Goal: Task Accomplishment & Management: Manage account settings

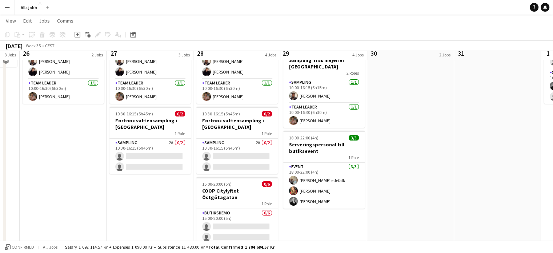
scroll to position [93, 0]
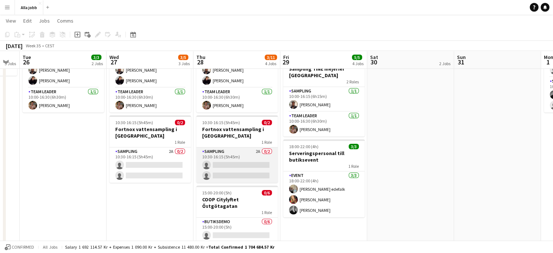
click at [239, 155] on app-card-role "Sampling 2A 0/2 10:30-16:15 (5h45m) single-neutral-actions single-neutral-actio…" at bounding box center [236, 164] width 81 height 35
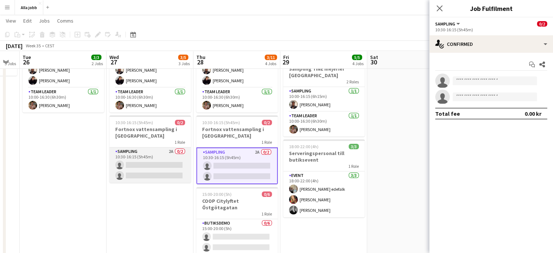
click at [181, 151] on app-card-role "Sampling 2A 0/2 10:30-16:15 (5h45m) single-neutral-actions single-neutral-actio…" at bounding box center [149, 164] width 81 height 35
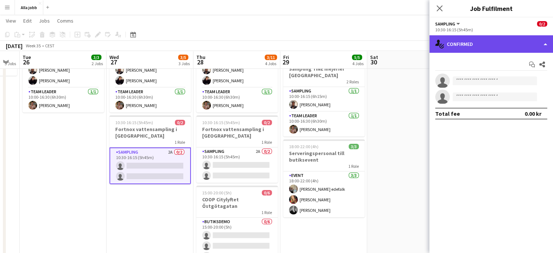
click at [468, 48] on div "single-neutral-actions-check-2 Confirmed" at bounding box center [491, 43] width 124 height 17
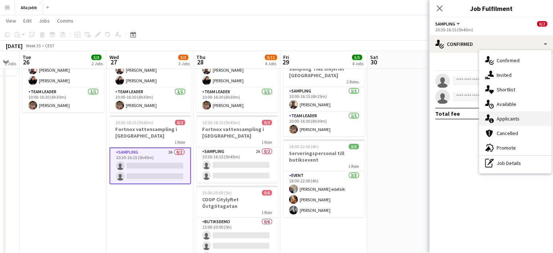
click at [486, 115] on icon "single-neutral-actions-information" at bounding box center [489, 118] width 9 height 9
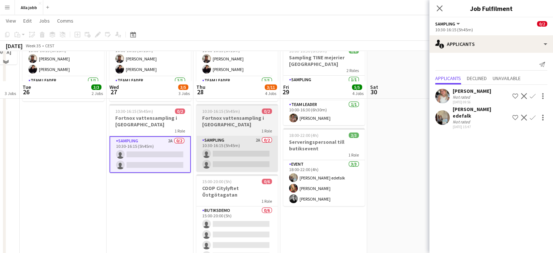
scroll to position [135, 0]
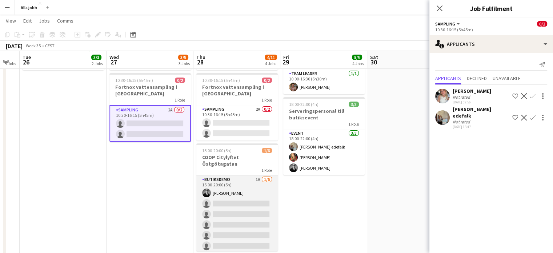
click at [253, 175] on app-card-role "Butiksdemo 1A [DATE] 15:00-20:00 (5h) [PERSON_NAME] single-neutral-actions sing…" at bounding box center [236, 213] width 81 height 77
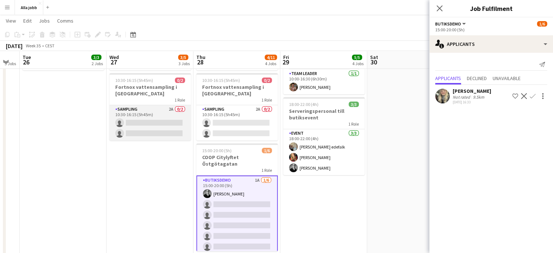
click at [149, 122] on app-card-role "Sampling 2A 0/2 10:30-16:15 (5h45m) single-neutral-actions single-neutral-actio…" at bounding box center [149, 122] width 81 height 35
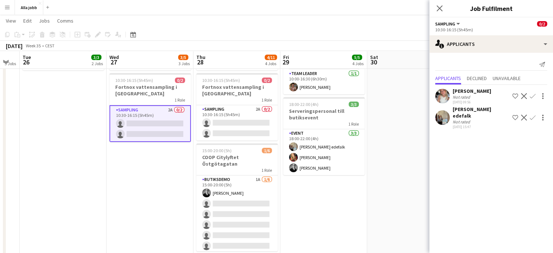
click at [535, 92] on button "Confirm" at bounding box center [532, 96] width 9 height 9
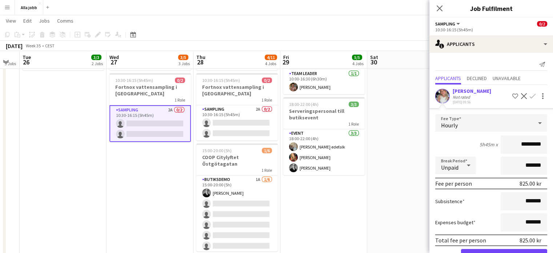
click at [516, 145] on input "*********" at bounding box center [523, 144] width 47 height 18
type input "******"
click button "Confirm" at bounding box center [504, 256] width 86 height 15
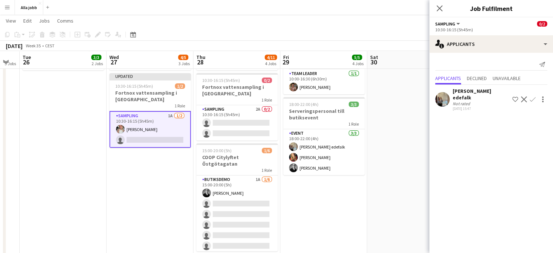
click at [532, 97] on app-icon "Confirm" at bounding box center [532, 99] width 6 height 6
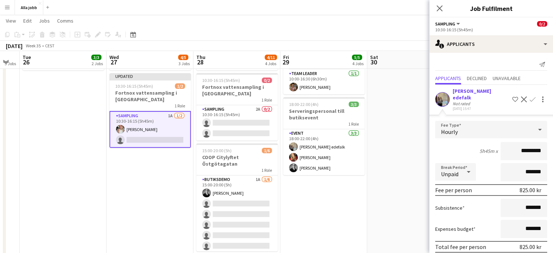
scroll to position [29, 0]
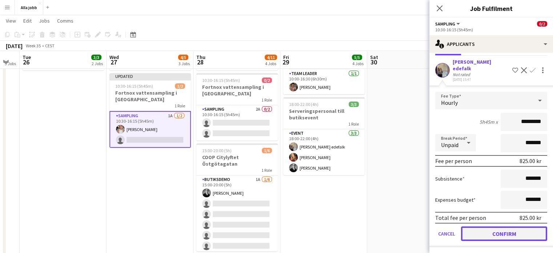
click at [505, 235] on button "Confirm" at bounding box center [504, 233] width 86 height 15
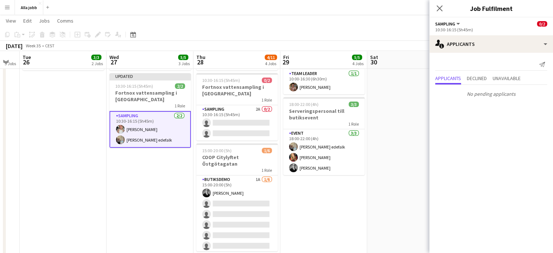
scroll to position [0, 0]
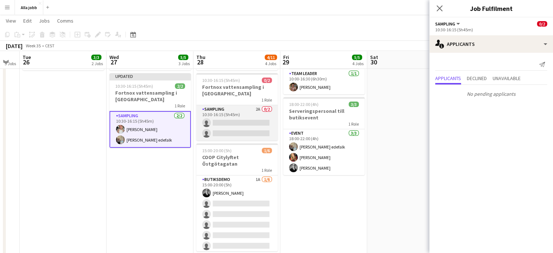
click at [255, 118] on app-card-role "Sampling 2A 0/2 10:30-16:15 (5h45m) single-neutral-actions single-neutral-actio…" at bounding box center [236, 122] width 81 height 35
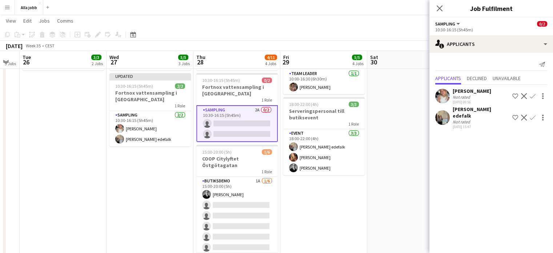
click at [534, 97] on app-icon "Confirm" at bounding box center [532, 96] width 6 height 6
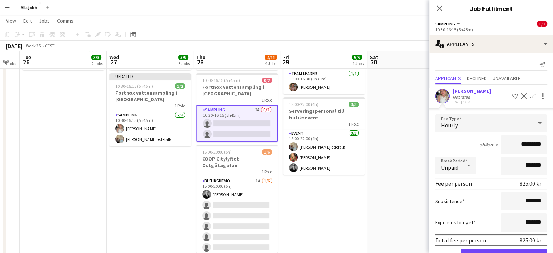
click at [518, 141] on input "*********" at bounding box center [523, 144] width 47 height 18
type input "******"
click button "Confirm" at bounding box center [504, 256] width 86 height 15
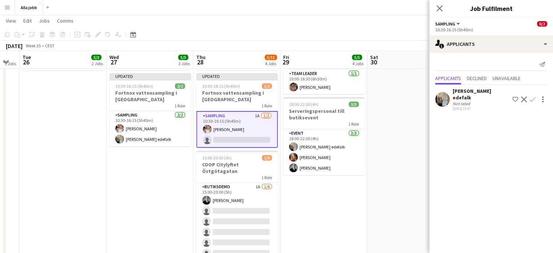
click at [533, 97] on app-icon "Confirm" at bounding box center [532, 99] width 6 height 6
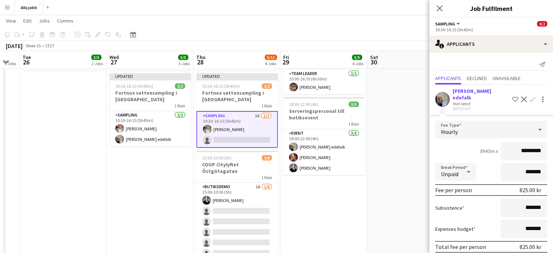
scroll to position [29, 0]
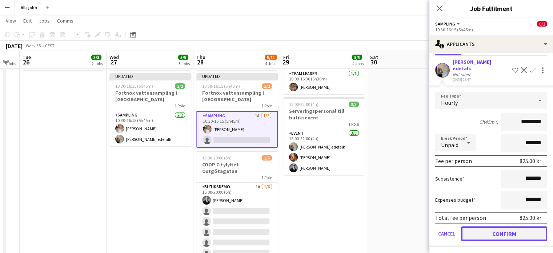
click at [494, 239] on button "Confirm" at bounding box center [504, 233] width 86 height 15
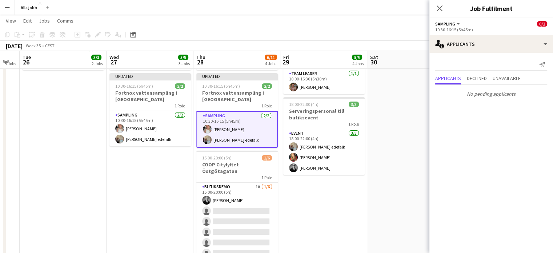
scroll to position [0, 0]
click at [369, 177] on app-date-cell "Bagel Bar KICKS Globen Mockberg Cafécykel" at bounding box center [410, 106] width 87 height 320
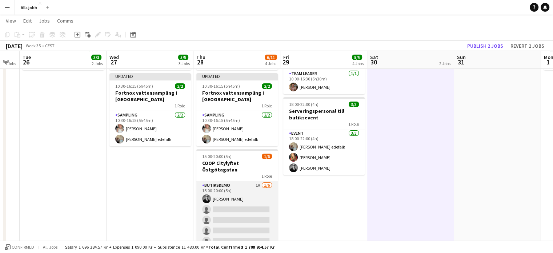
click at [240, 204] on app-card-role "Butiksdemo 1A [DATE] 15:00-20:00 (5h) [PERSON_NAME] single-neutral-actions sing…" at bounding box center [236, 219] width 81 height 77
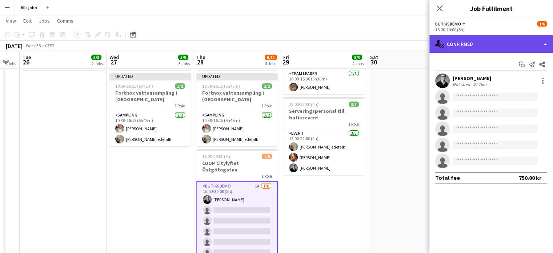
click at [509, 44] on div "single-neutral-actions-check-2 Confirmed" at bounding box center [491, 43] width 124 height 17
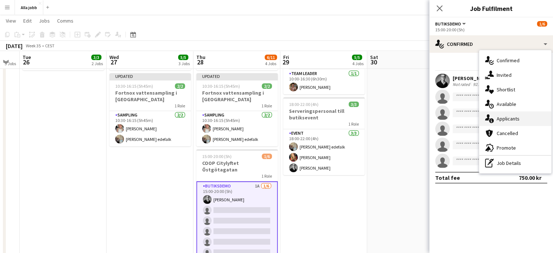
click at [510, 123] on div "single-neutral-actions-information Applicants" at bounding box center [515, 118] width 72 height 15
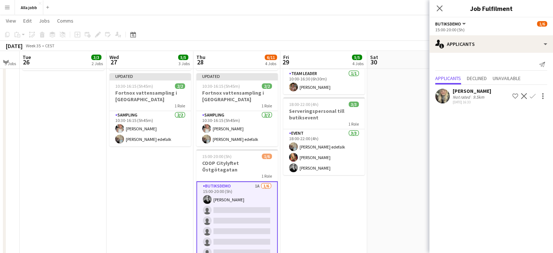
click at [331, 200] on app-date-cell "Bartender + 3 serveringspersonal KICKS Globen [PERSON_NAME] 10:00-16:30 (6h30m)…" at bounding box center [323, 106] width 87 height 320
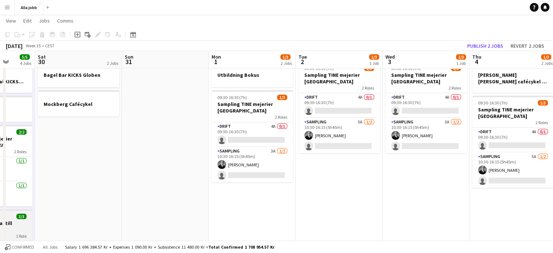
scroll to position [0, 313]
click at [262, 125] on app-card-role "Drift 4A 0/1 09:30-16:30 (7h) single-neutral-actions" at bounding box center [251, 134] width 81 height 25
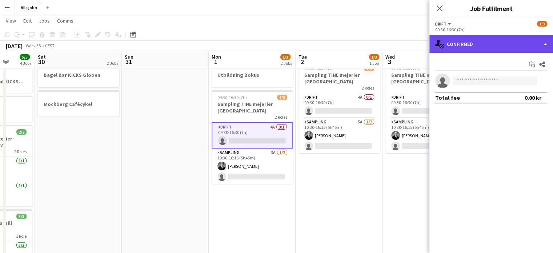
click at [491, 45] on div "single-neutral-actions-check-2 Confirmed" at bounding box center [491, 43] width 124 height 17
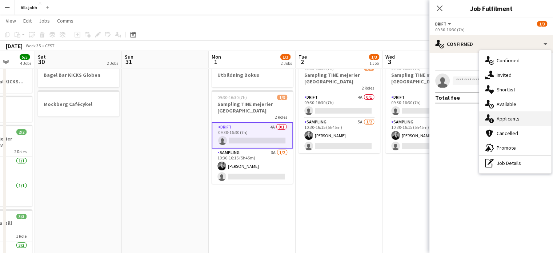
click at [496, 120] on div "single-neutral-actions-information Applicants" at bounding box center [515, 118] width 72 height 15
